Goal: Information Seeking & Learning: Learn about a topic

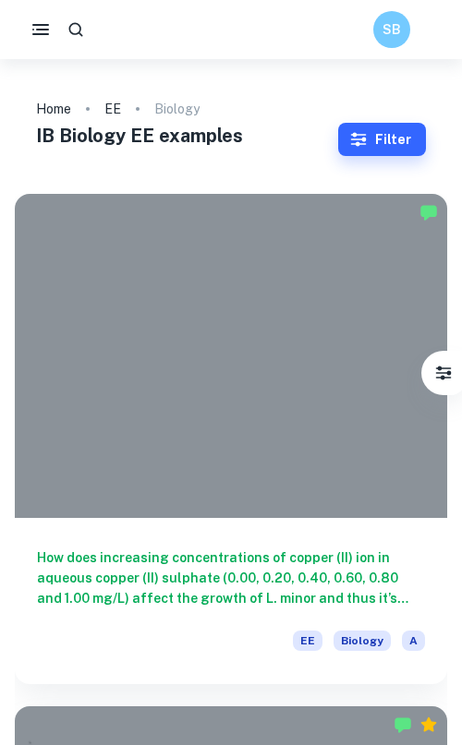
scroll to position [834, 0]
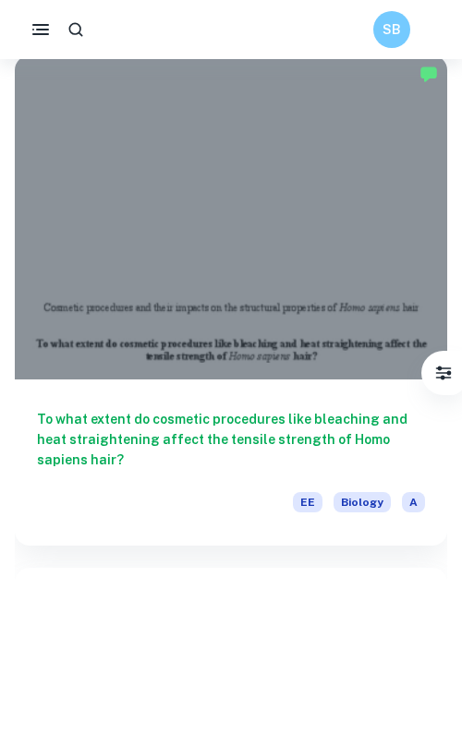
scroll to position [2690, 0]
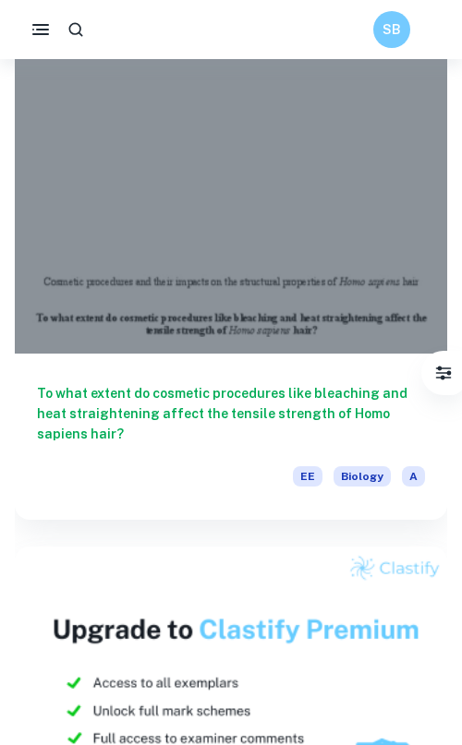
click at [182, 428] on h6 "To what extent do cosmetic procedures like bleaching and heat straightening aff…" at bounding box center [231, 413] width 388 height 61
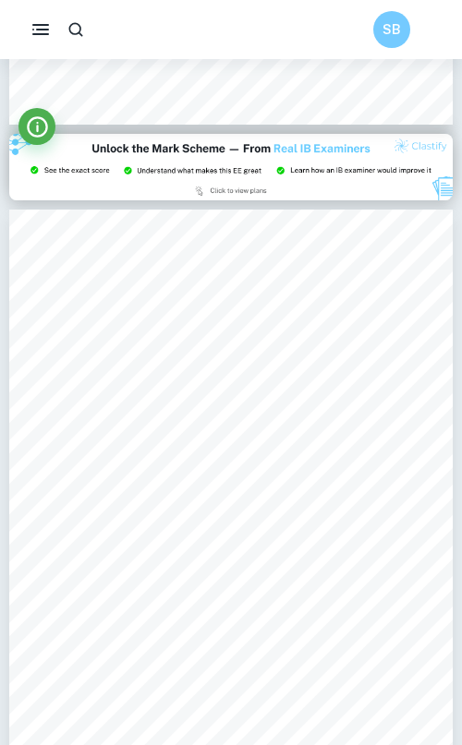
scroll to position [4654, 0]
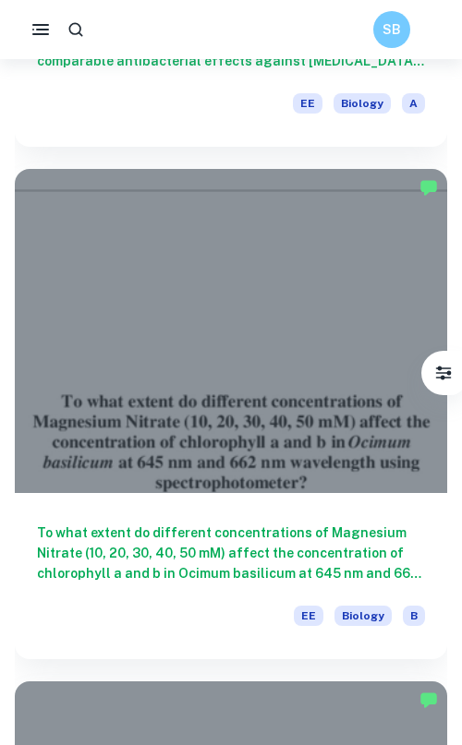
scroll to position [5146, 0]
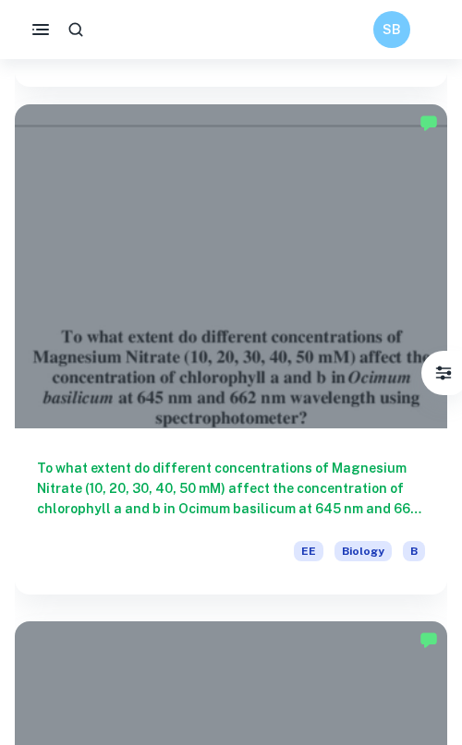
click at [149, 553] on div "EE Biology B" at bounding box center [231, 556] width 388 height 31
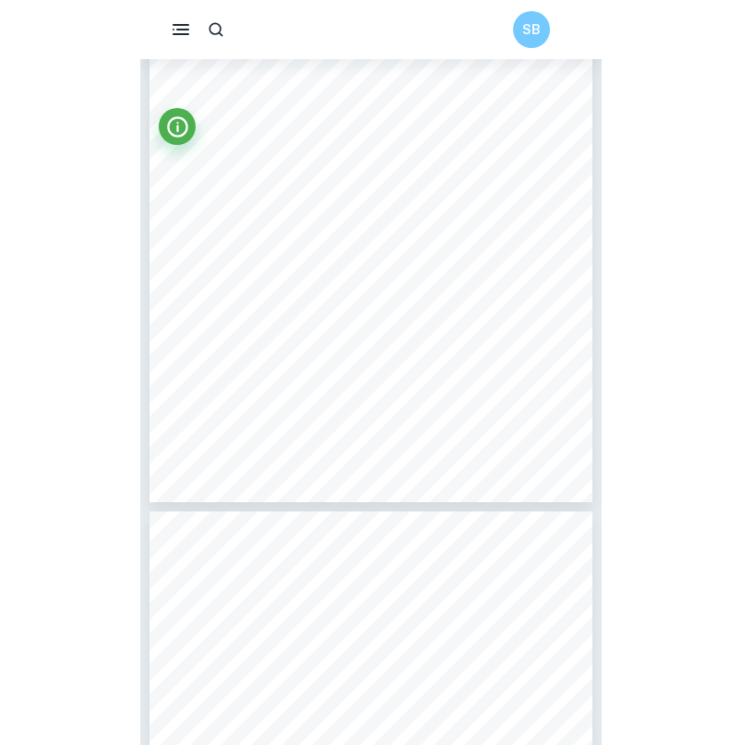
scroll to position [4591, 0]
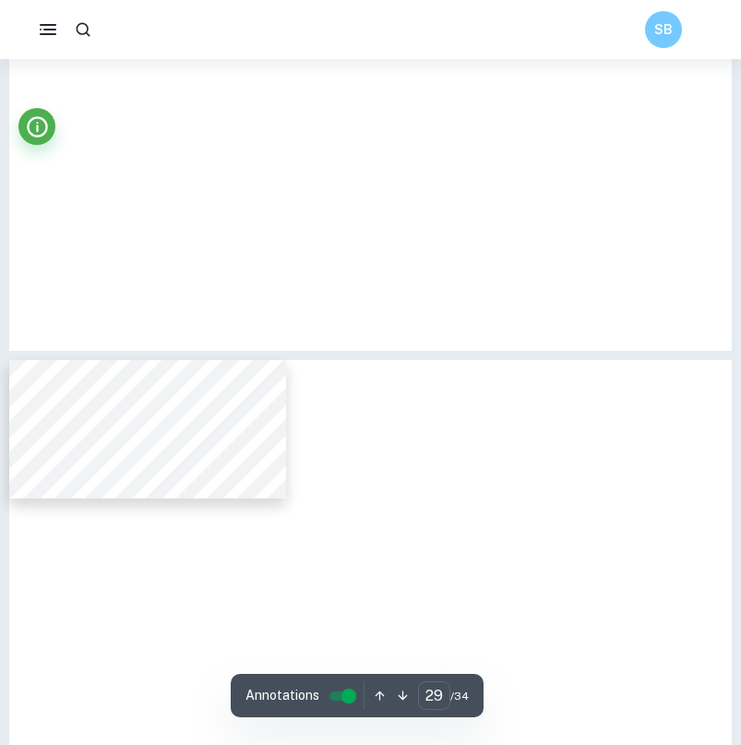
type input "6"
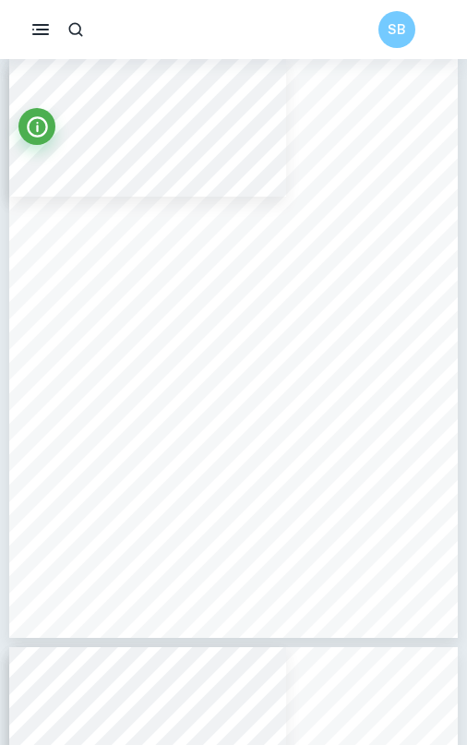
scroll to position [17235, 0]
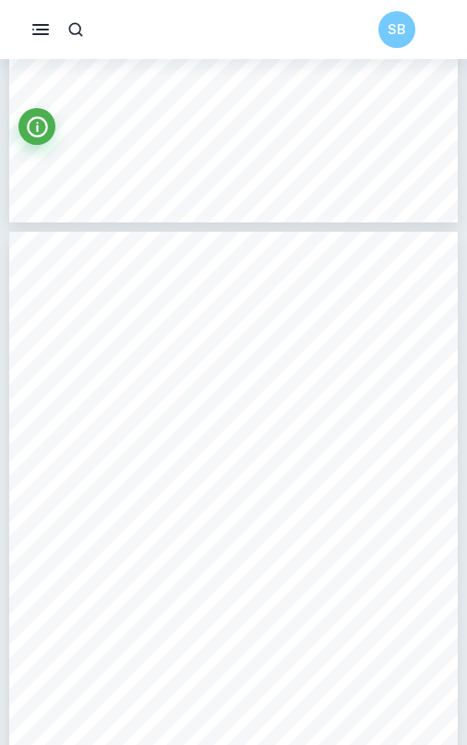
scroll to position [9433, 0]
